Goal: Information Seeking & Learning: Learn about a topic

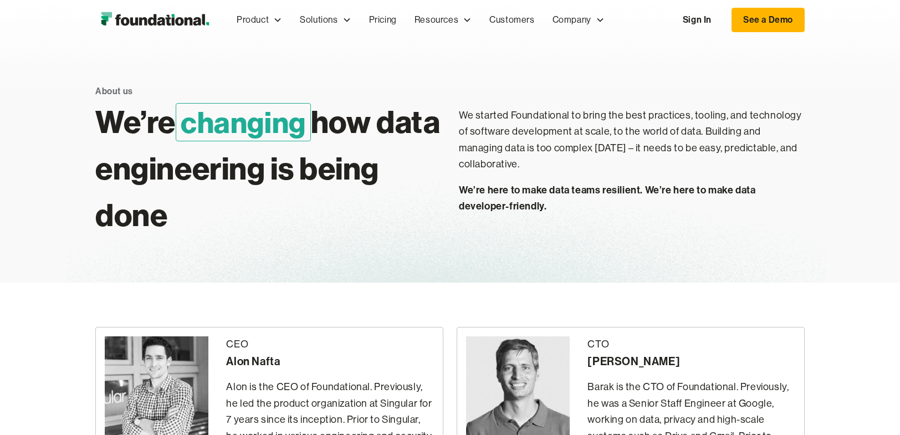
click at [155, 22] on img "home" at bounding box center [154, 20] width 119 height 22
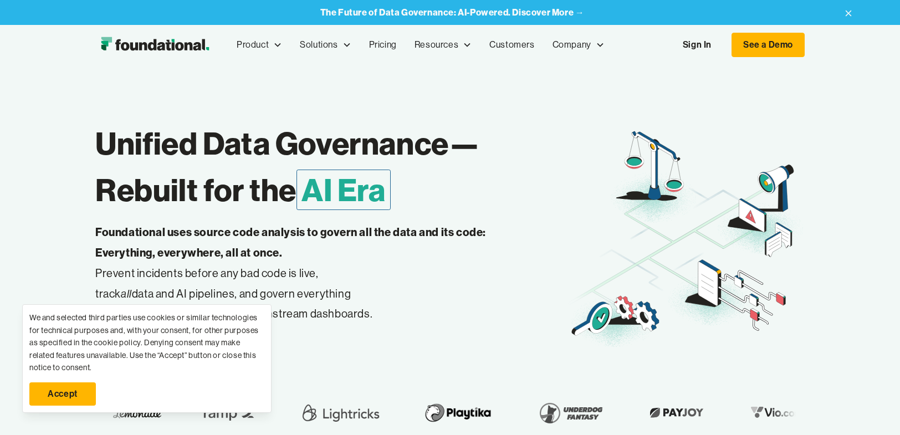
click at [425, 363] on div "See a Demo →" at bounding box center [331, 356] width 473 height 29
click at [135, 386] on div "We and selected third parties use cookies or similar technologies for technical…" at bounding box center [146, 359] width 235 height 94
click at [99, 321] on div "We and selected third parties use cookies or similar technologies for technical…" at bounding box center [146, 343] width 235 height 62
click at [16, 308] on div "Unified Data Governance— Rebuilt for the AI Era Foundational uses source code a…" at bounding box center [450, 269] width 900 height 408
click at [38, 308] on div "We and selected third parties use cookies or similar technologies for technical…" at bounding box center [146, 358] width 249 height 109
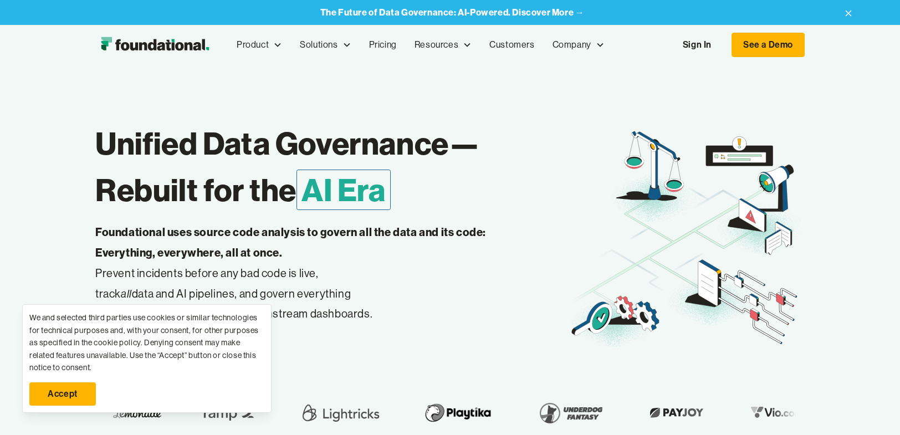
click at [268, 320] on div "We and selected third parties use cookies or similar technologies for technical…" at bounding box center [146, 358] width 249 height 109
click at [225, 394] on div "We and selected third parties use cookies or similar technologies for technical…" at bounding box center [146, 359] width 235 height 94
click at [72, 399] on link "Accept" at bounding box center [62, 394] width 67 height 23
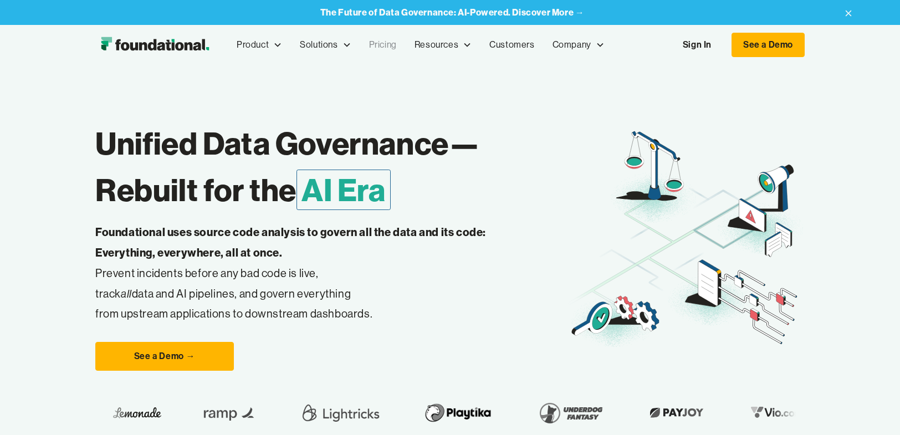
click at [394, 47] on link "Pricing" at bounding box center [382, 45] width 45 height 37
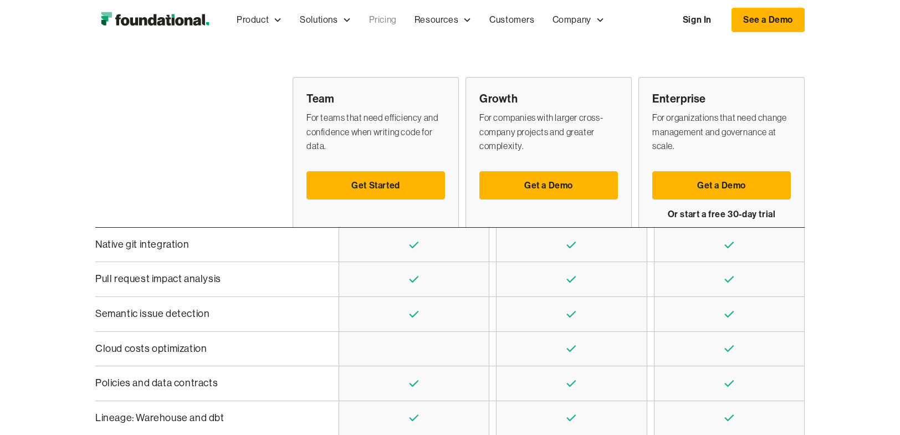
scroll to position [269, 0]
